Goal: Task Accomplishment & Management: Use online tool/utility

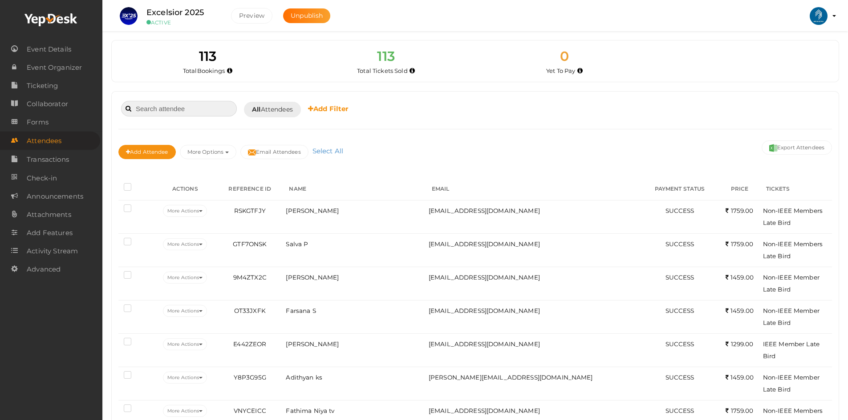
click at [212, 105] on input at bounding box center [179, 109] width 116 height 16
click at [65, 171] on link "Check-in" at bounding box center [50, 178] width 100 height 18
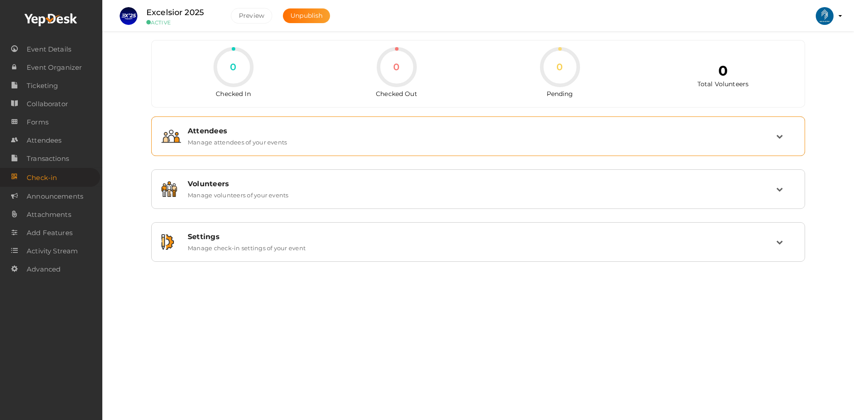
click at [218, 126] on div "Attendees Manage attendees of your events" at bounding box center [478, 136] width 644 height 30
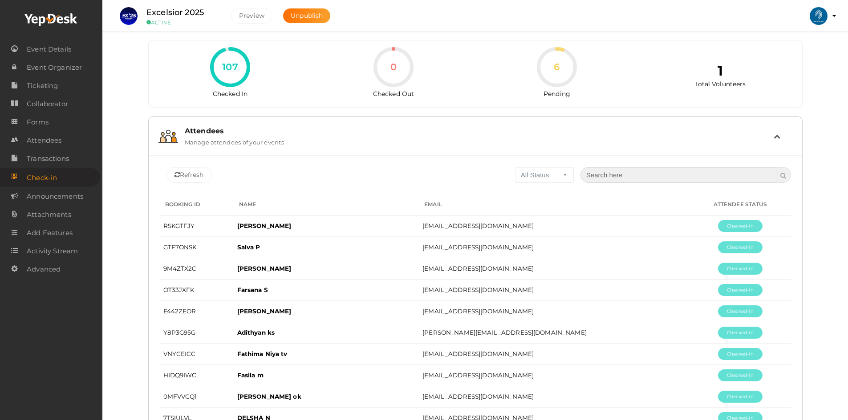
click at [590, 175] on input "text" at bounding box center [678, 175] width 196 height 16
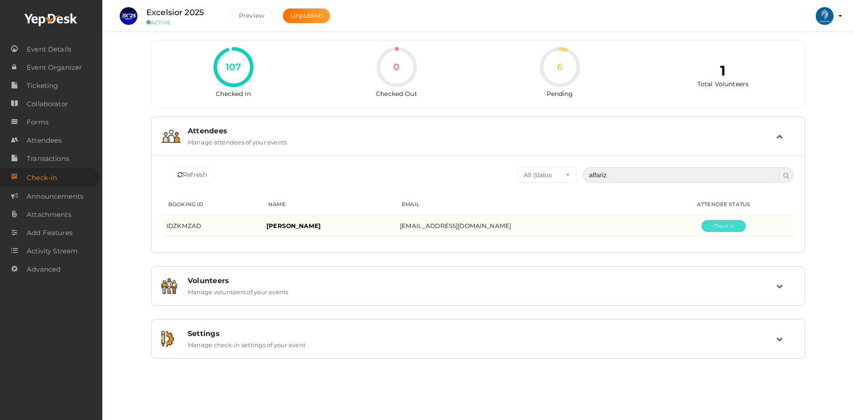
type input "alfariz"
click at [711, 231] on button "Pending" at bounding box center [724, 226] width 44 height 12
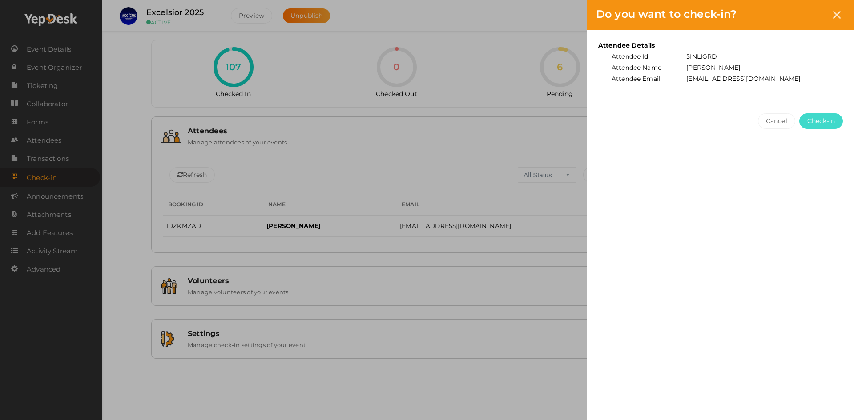
click at [811, 121] on span "Check-in" at bounding box center [822, 121] width 28 height 9
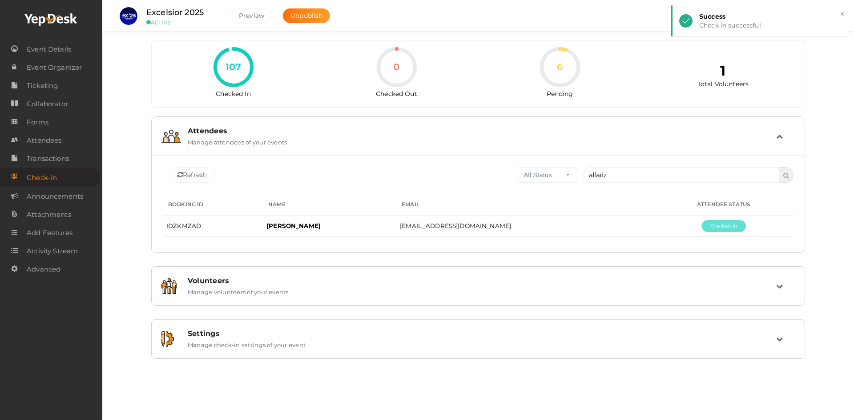
click at [847, 89] on div "107 Checked In 0 Checked Out 6 Pending 1 Total Volunteers Attendees Manage atte…" at bounding box center [478, 190] width 752 height 381
